Goal: Transaction & Acquisition: Purchase product/service

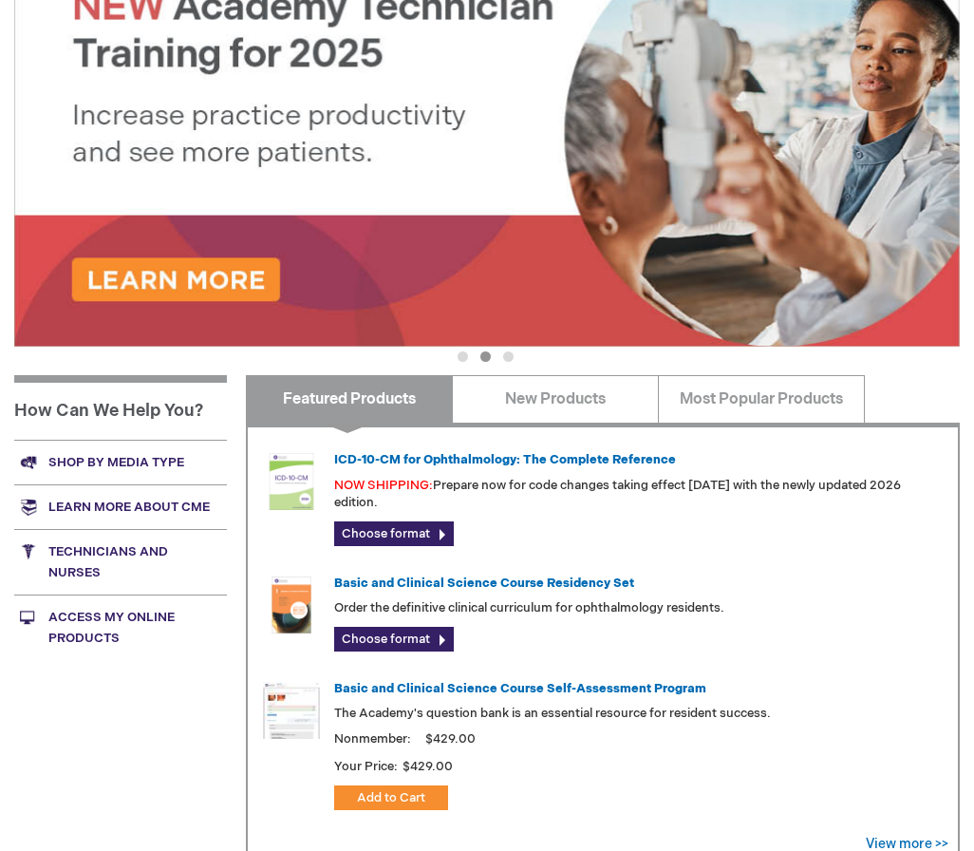
scroll to position [435, 0]
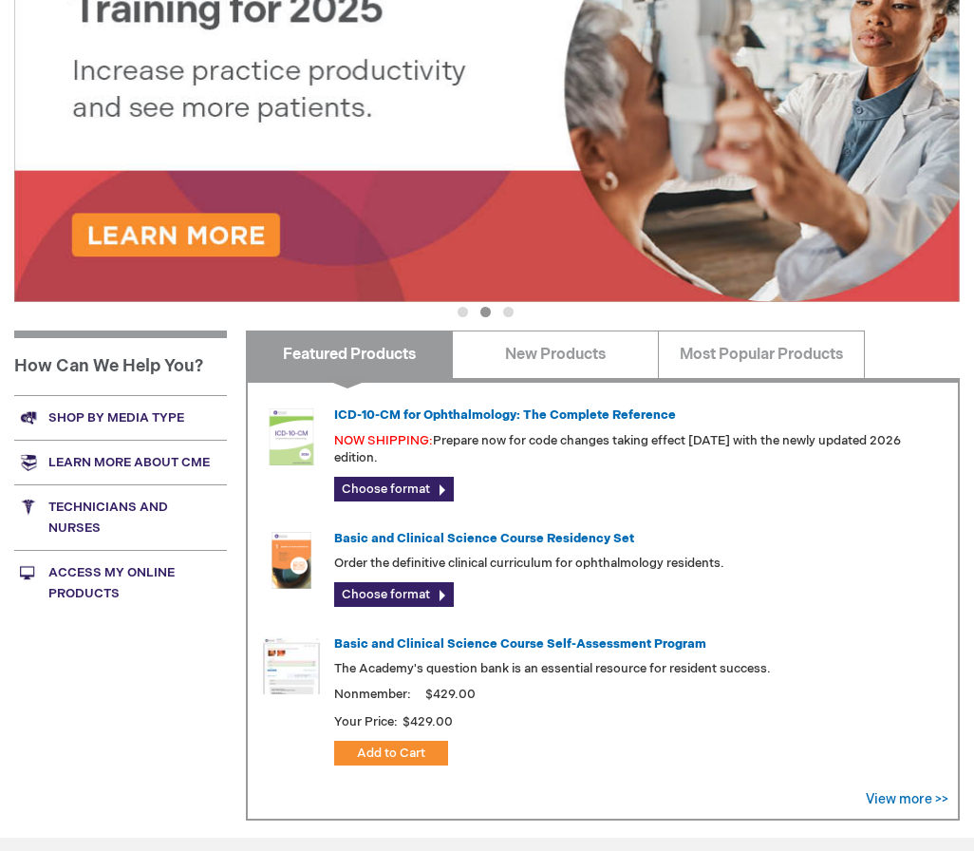
click at [278, 533] on img at bounding box center [291, 560] width 57 height 57
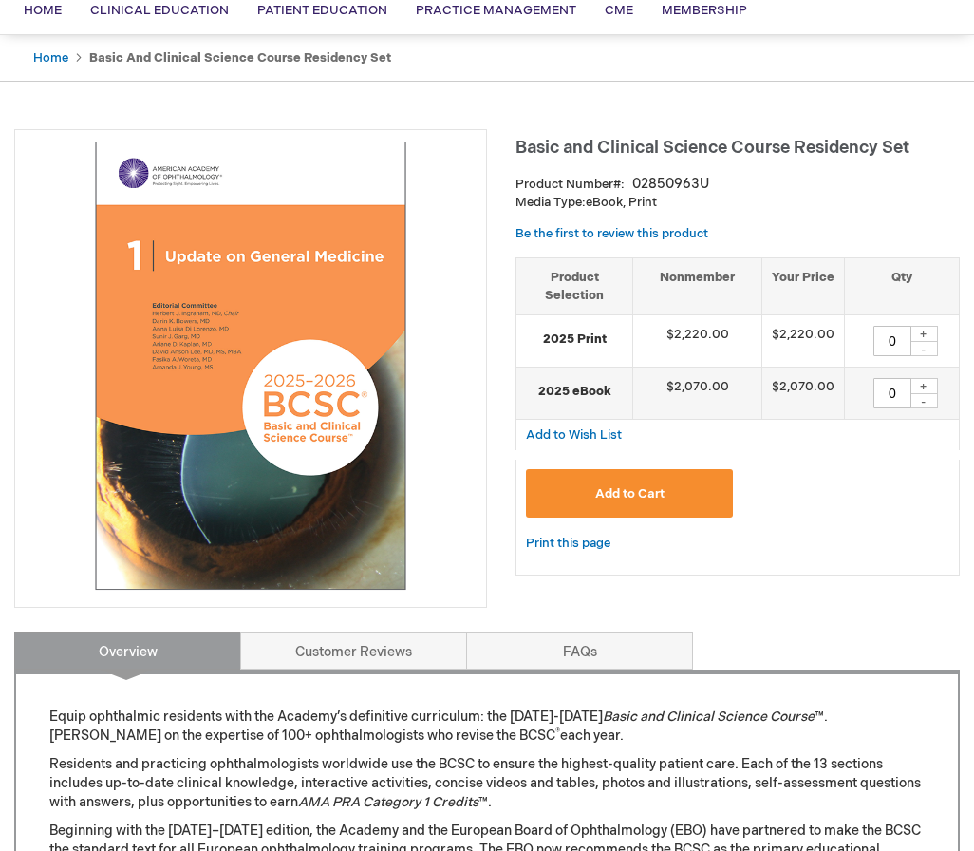
scroll to position [120, 0]
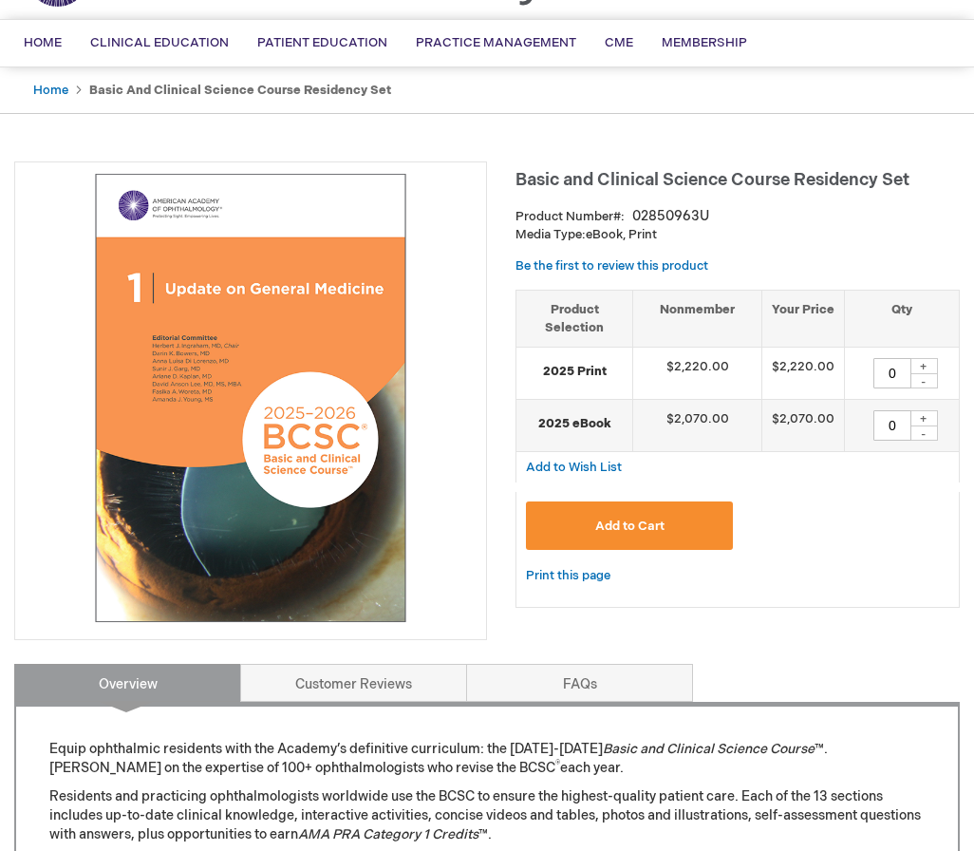
click at [621, 521] on span "Add to Cart" at bounding box center [629, 525] width 69 height 15
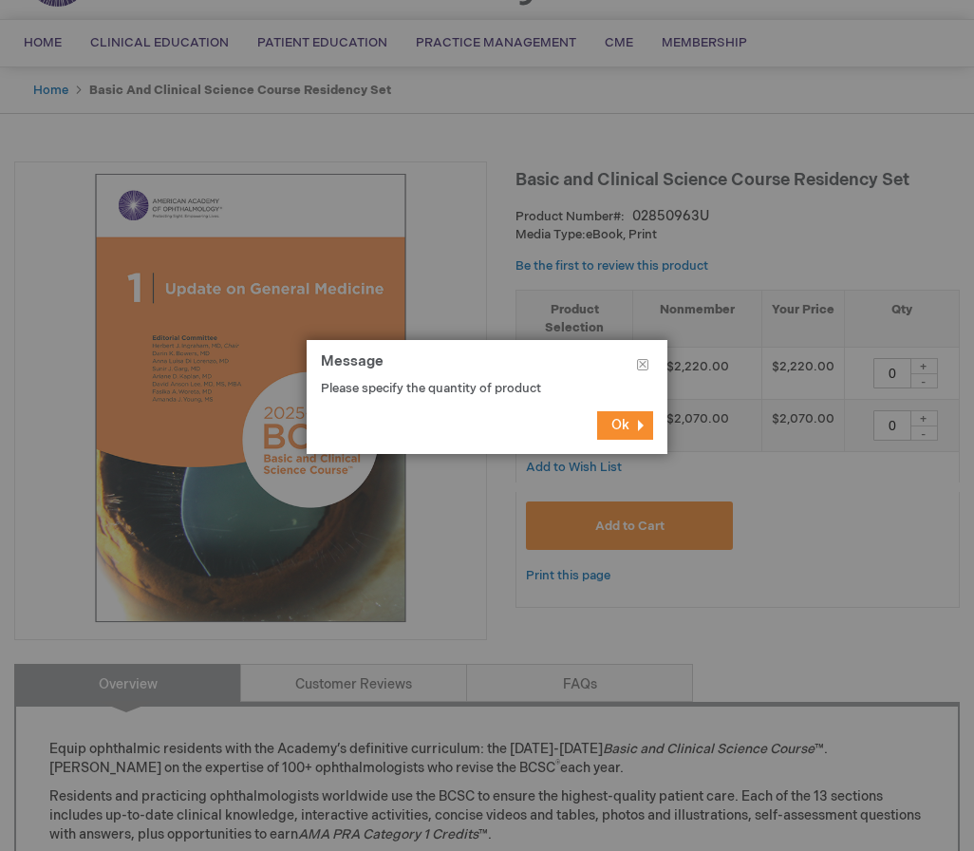
click at [620, 433] on span "Ok" at bounding box center [620, 425] width 18 height 16
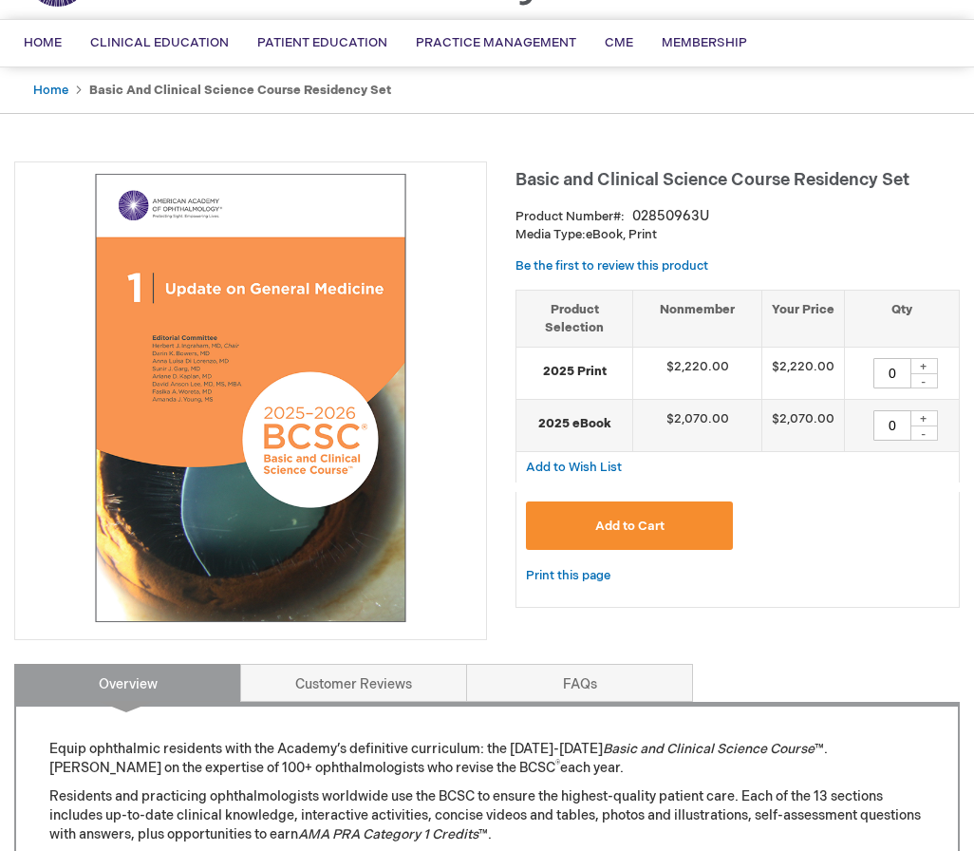
click at [935, 348] on td "0 + -" at bounding box center [901, 373] width 115 height 52
click at [930, 359] on div "+" at bounding box center [924, 366] width 28 height 16
click at [926, 358] on div "+" at bounding box center [924, 366] width 28 height 16
click at [920, 375] on div "-" at bounding box center [924, 380] width 28 height 15
type input "1"
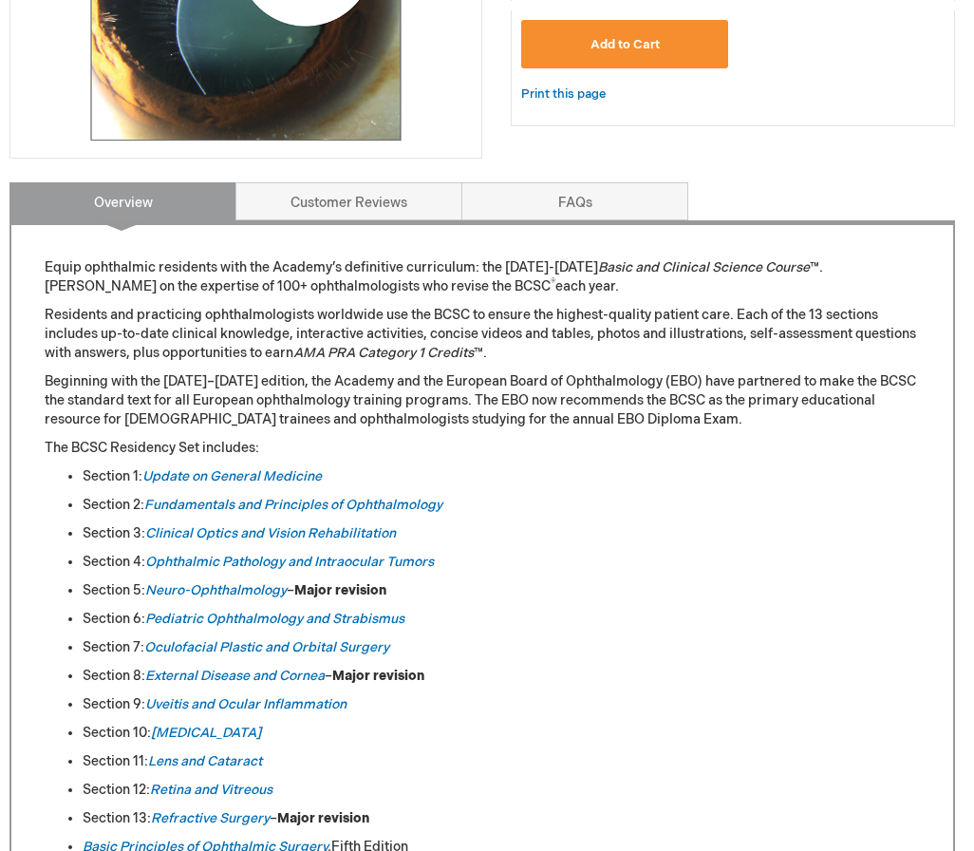
scroll to position [541, 5]
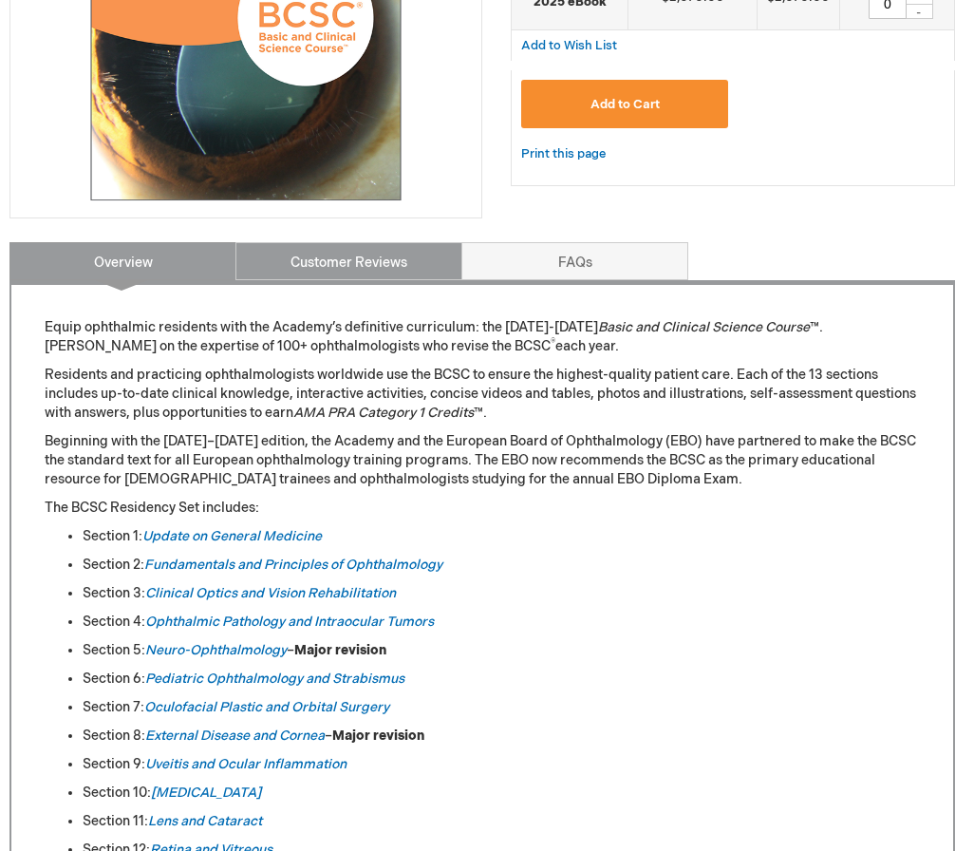
click at [395, 262] on link "Customer Reviews" at bounding box center [348, 261] width 227 height 38
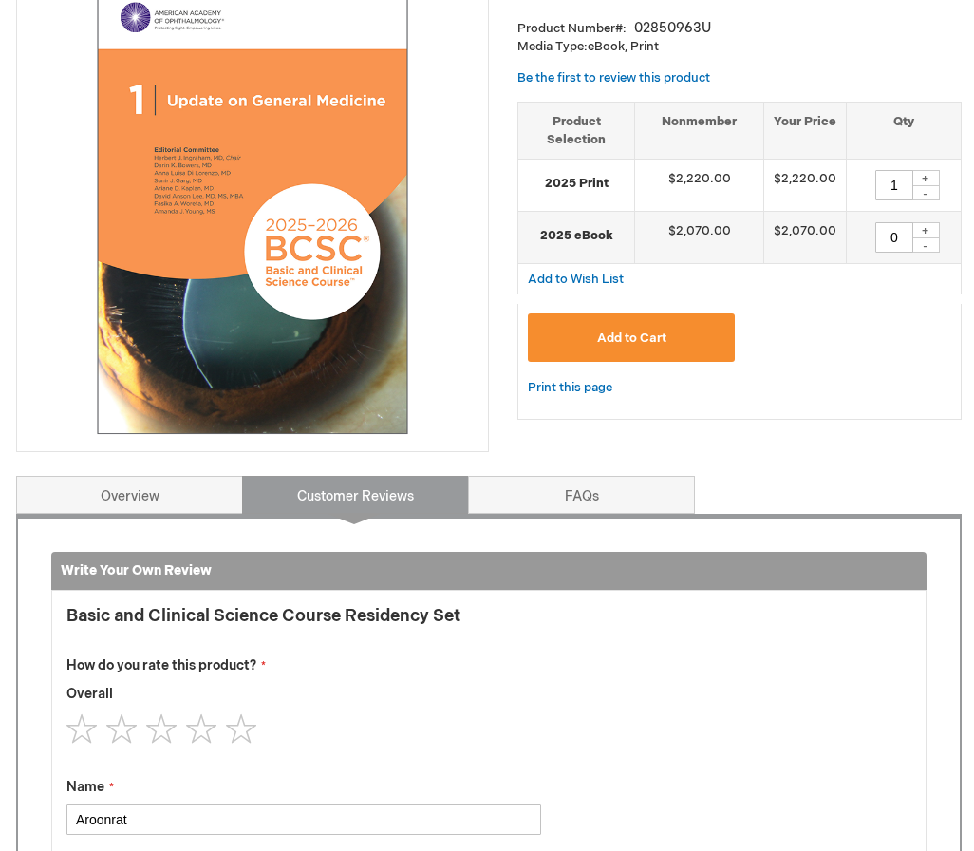
scroll to position [308, 0]
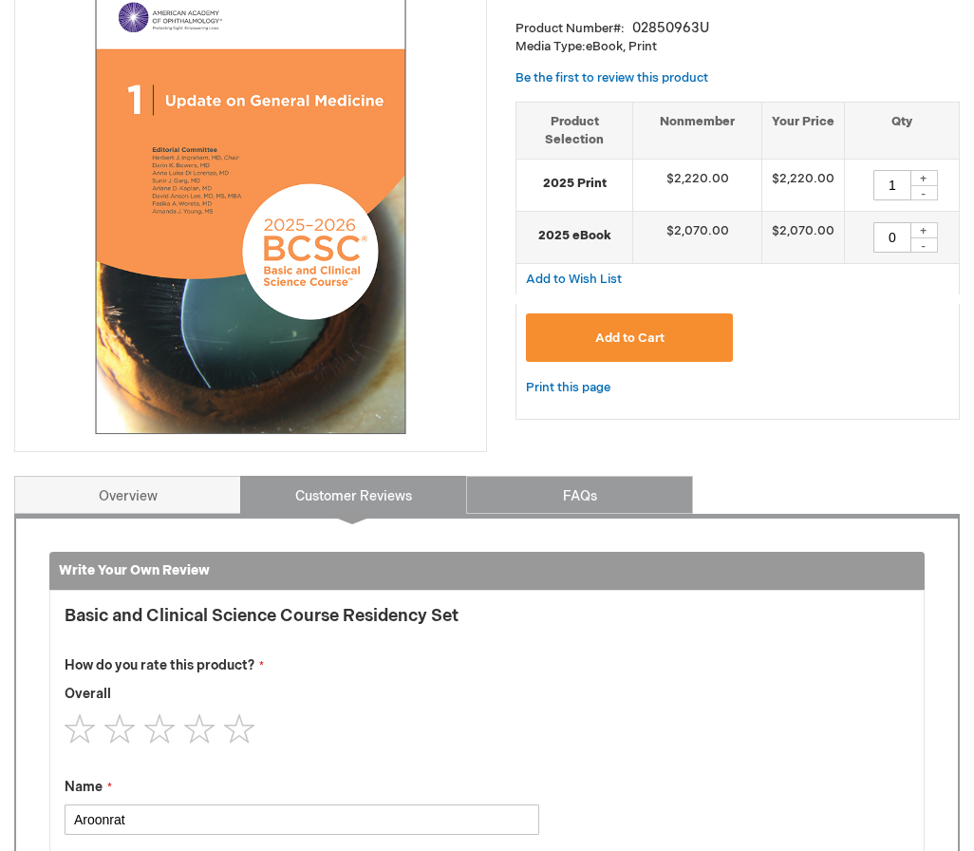
click at [635, 498] on link "FAQs" at bounding box center [579, 495] width 227 height 38
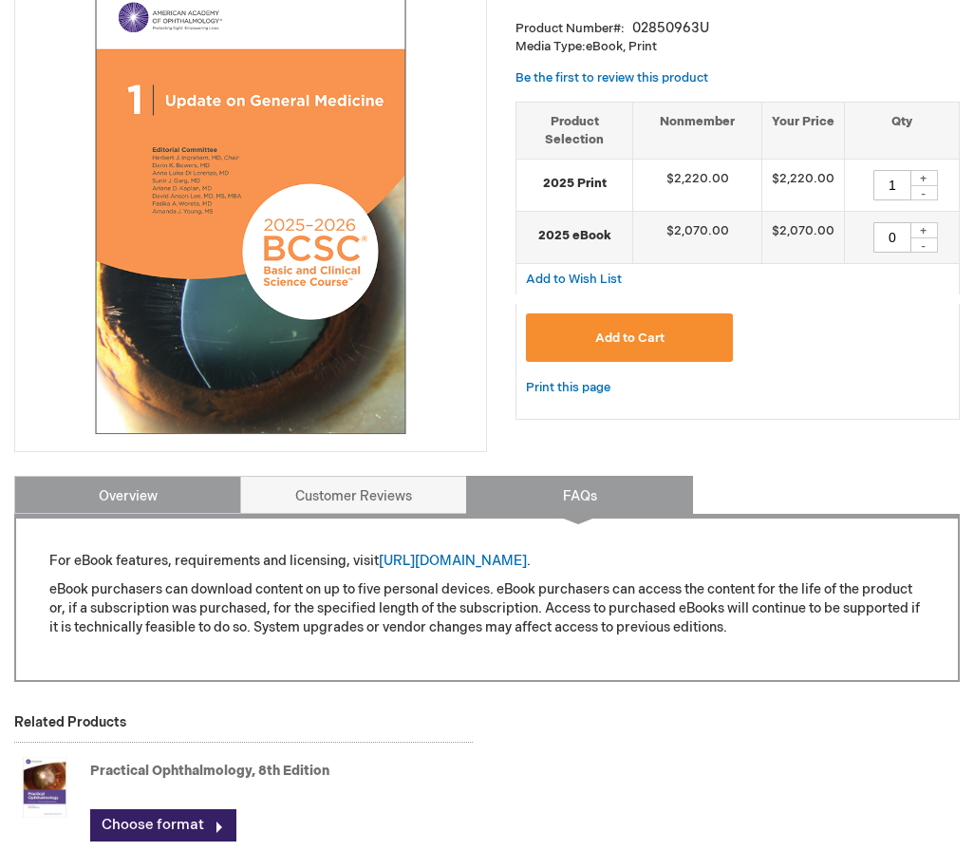
click at [137, 493] on link "Overview" at bounding box center [127, 495] width 227 height 38
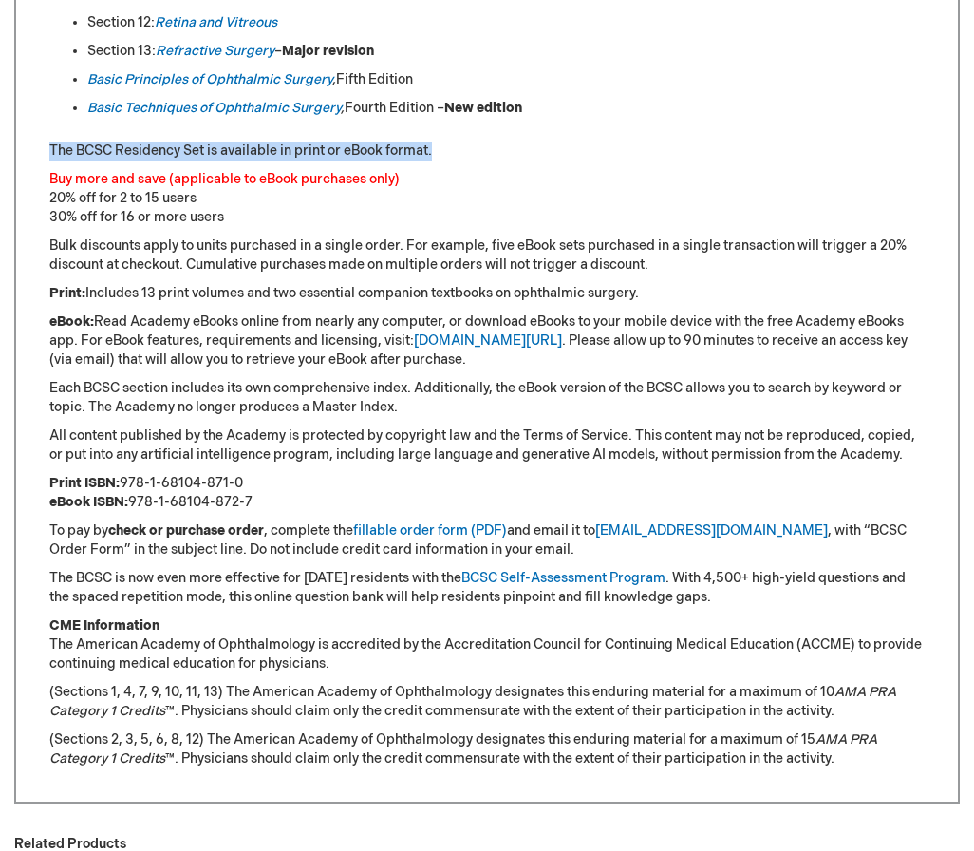
scroll to position [1438, 0]
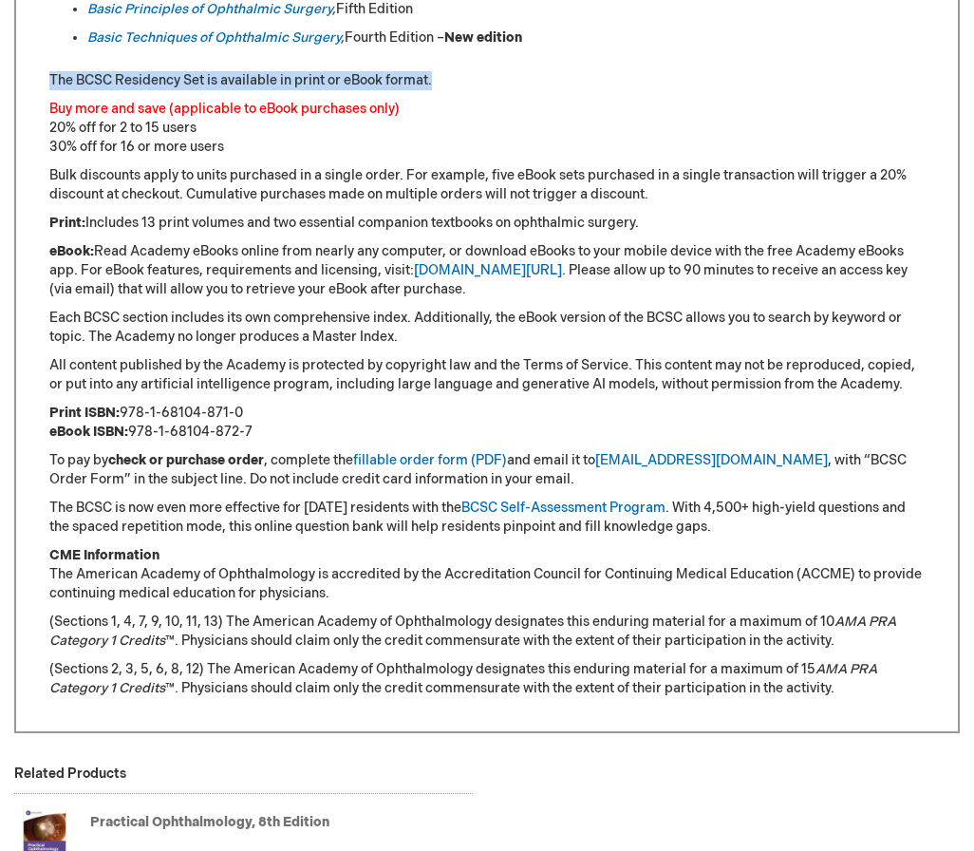
click at [516, 619] on p "(Sections 1, 4, 7, 9, 10, 11, 13) The American Academy of Ophthalmology designa…" at bounding box center [486, 631] width 875 height 38
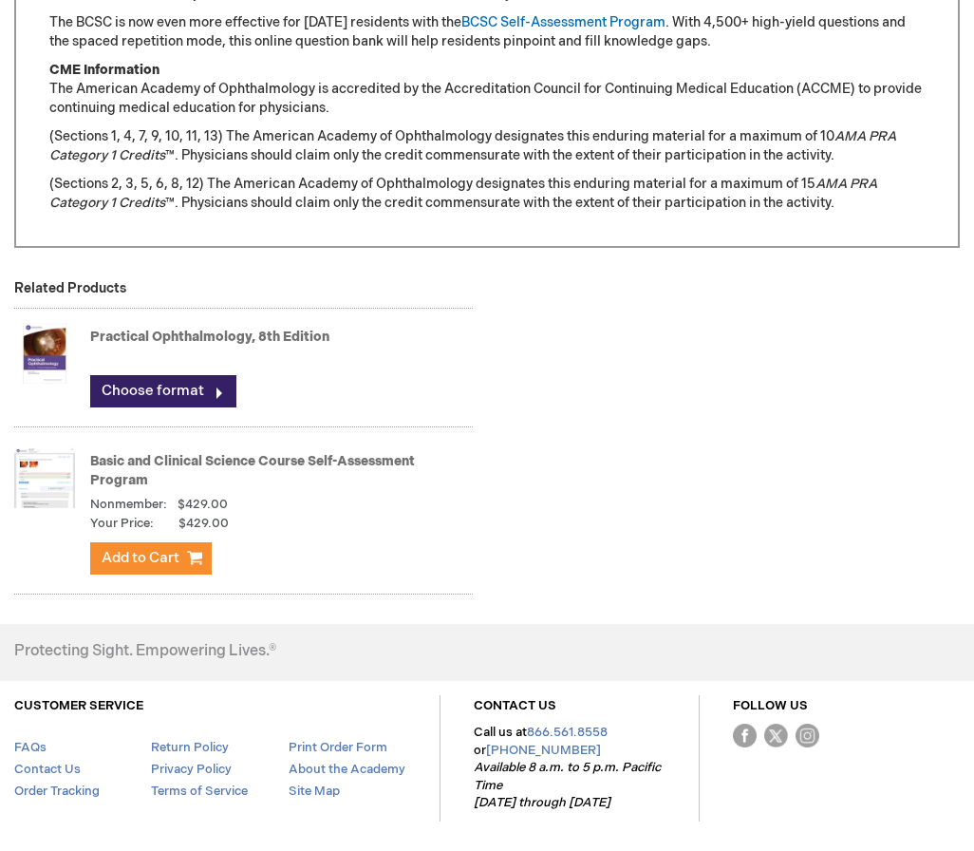
scroll to position [1923, 0]
